Goal: Information Seeking & Learning: Learn about a topic

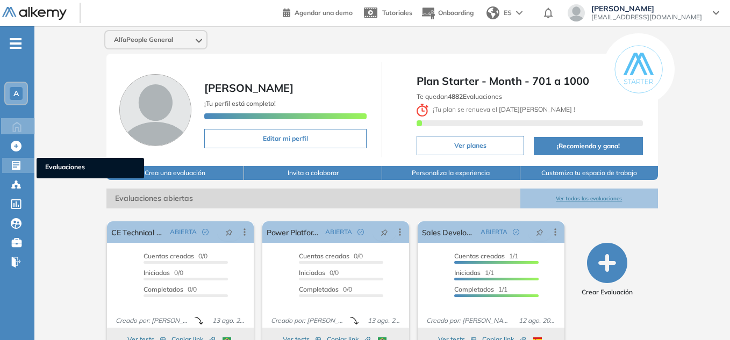
click at [19, 166] on icon at bounding box center [16, 165] width 9 height 9
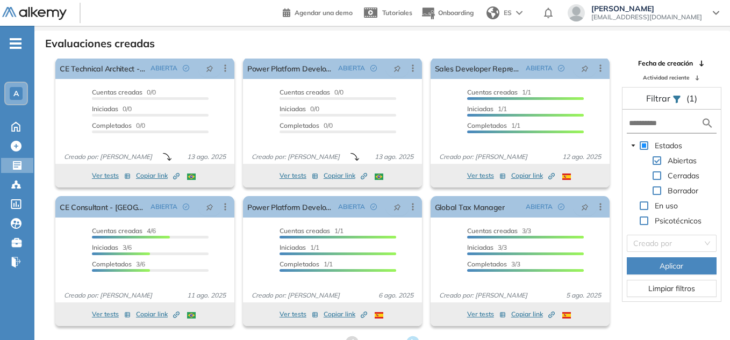
scroll to position [26, 0]
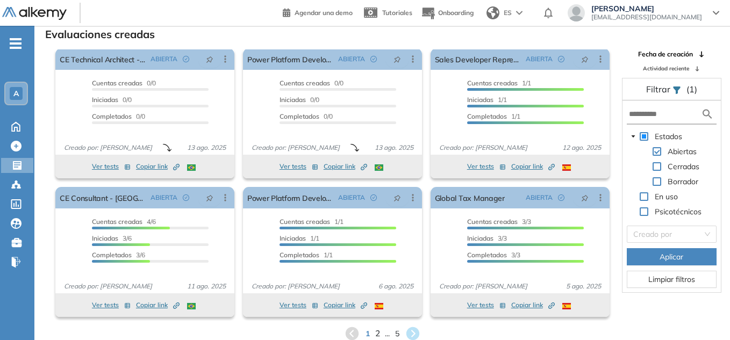
click at [379, 331] on span "2" at bounding box center [377, 334] width 5 height 12
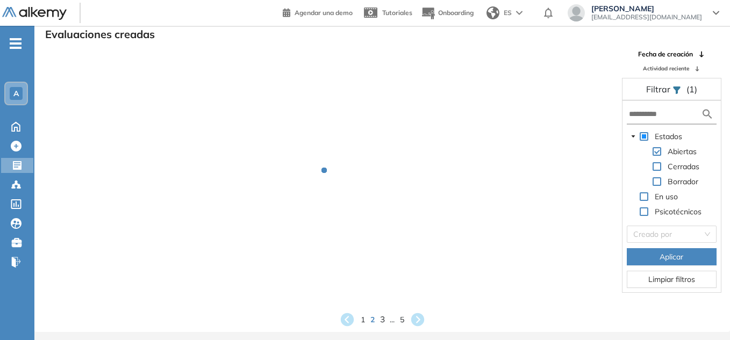
scroll to position [0, 0]
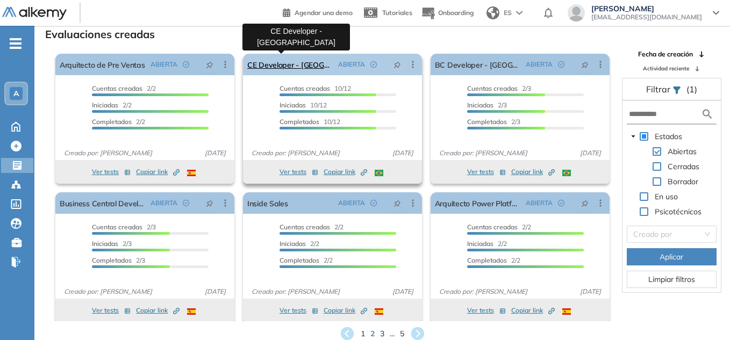
click at [296, 59] on link "CE Developer - [GEOGRAPHIC_DATA]" at bounding box center [290, 65] width 87 height 22
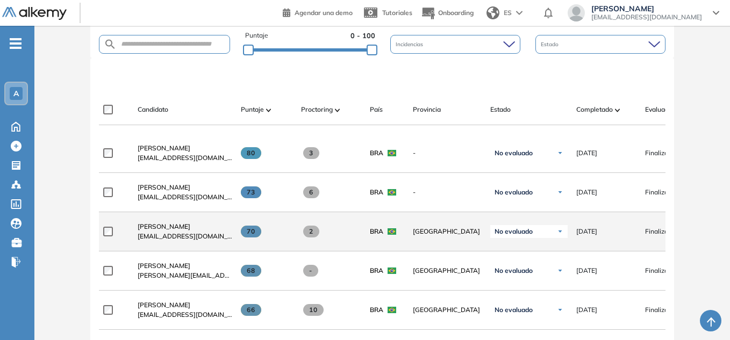
scroll to position [228, 0]
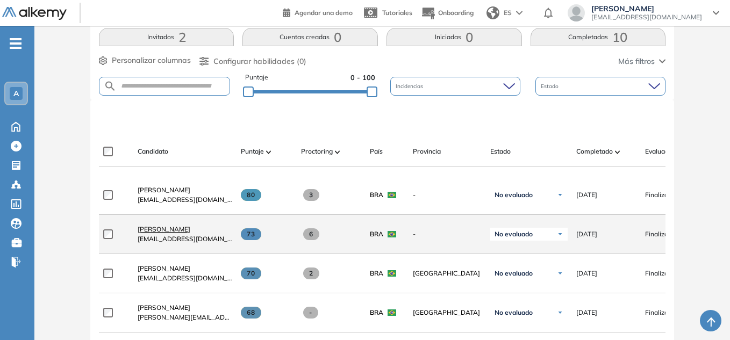
click at [183, 233] on span "[PERSON_NAME]" at bounding box center [164, 229] width 53 height 8
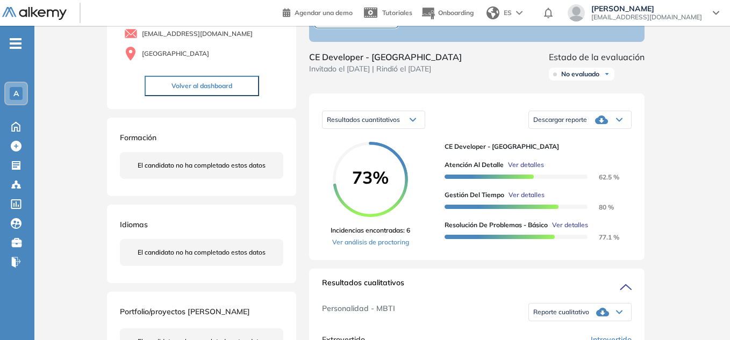
scroll to position [108, 0]
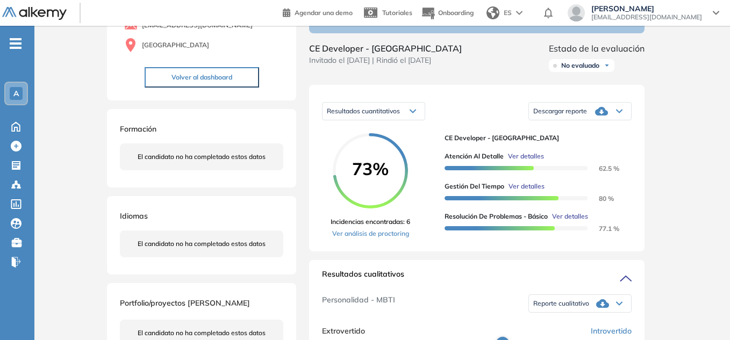
click at [371, 239] on link "Ver análisis de proctoring" at bounding box center [371, 234] width 80 height 10
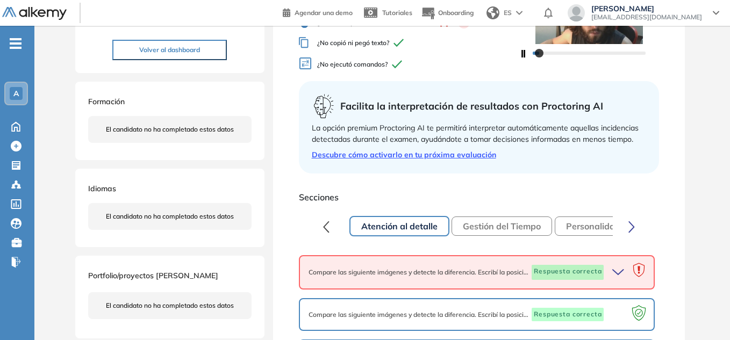
scroll to position [54, 0]
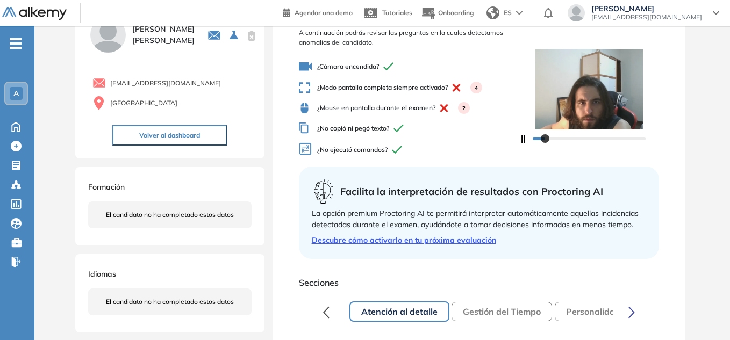
click at [409, 88] on span "¿Modo pantalla completa siempre activado? 4" at bounding box center [409, 88] width 221 height 12
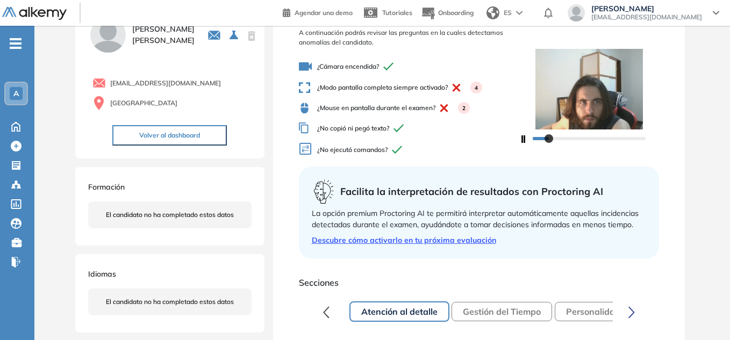
click at [518, 314] on button "Gestión del Tiempo" at bounding box center [502, 311] width 101 height 19
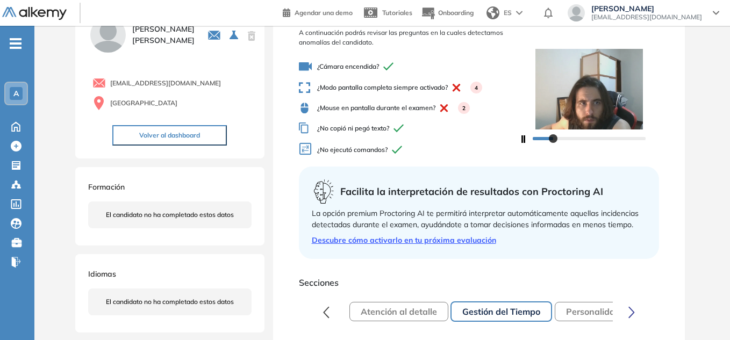
click at [587, 309] on button "Personalidad - MBTI" at bounding box center [608, 311] width 107 height 19
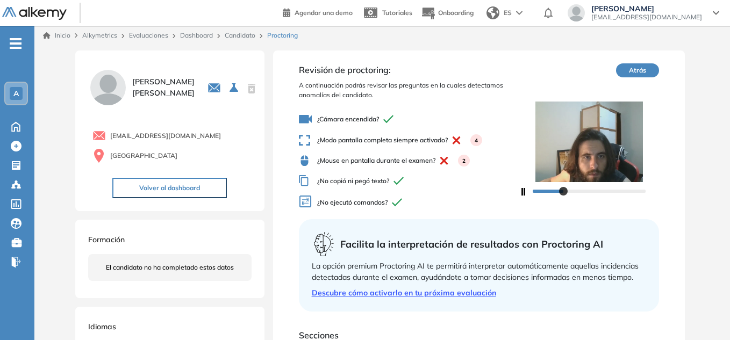
scroll to position [0, 0]
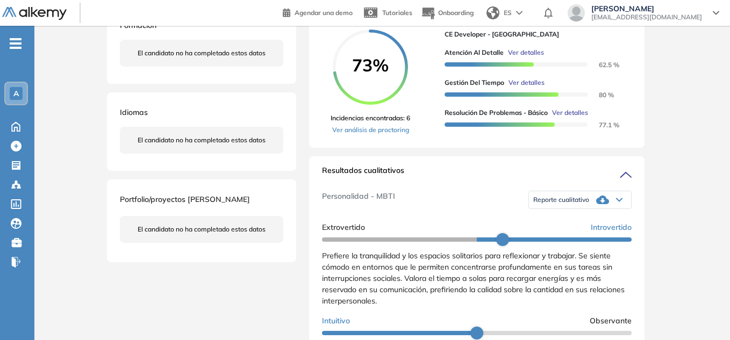
scroll to position [269, 0]
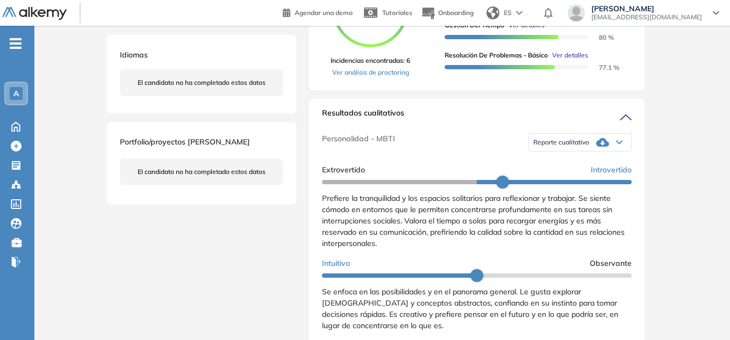
click at [587, 153] on div "Reporte cualitativo" at bounding box center [580, 143] width 102 height 22
click at [576, 181] on li "Reporte sin Afinidad AI" at bounding box center [565, 176] width 63 height 11
